Goal: Navigation & Orientation: Find specific page/section

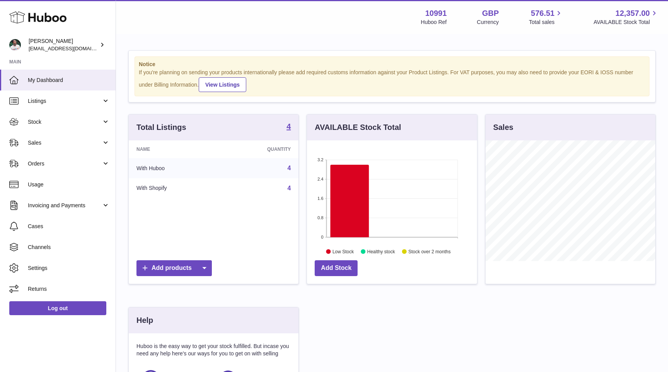
scroll to position [121, 170]
click at [88, 117] on link "Stock" at bounding box center [58, 121] width 116 height 21
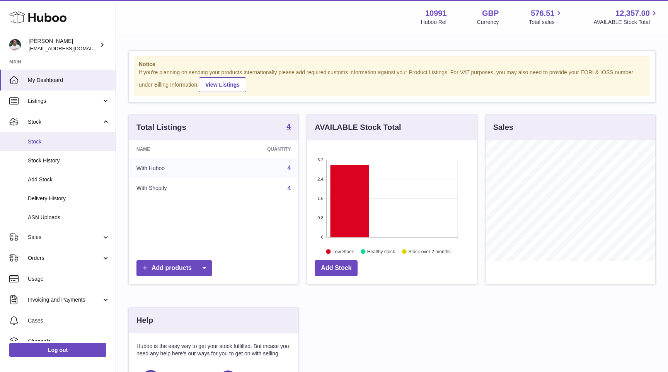
click at [81, 148] on link "Stock" at bounding box center [58, 141] width 116 height 19
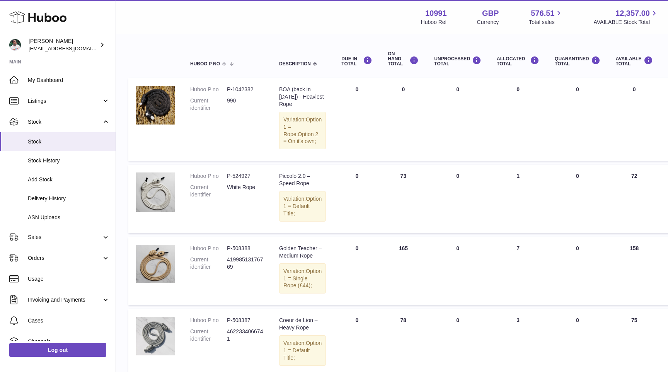
scroll to position [74, 0]
